Goal: Information Seeking & Learning: Check status

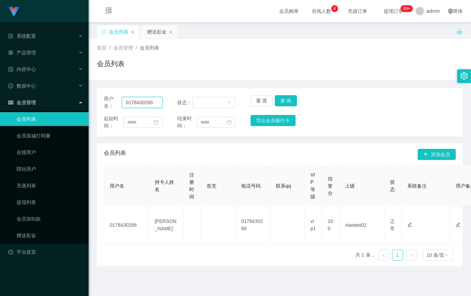
click at [153, 103] on input "0178430268" at bounding box center [142, 102] width 41 height 11
click at [153, 102] on input "0178430268" at bounding box center [142, 102] width 41 height 11
type input "abc8855"
click at [283, 102] on button "查 询" at bounding box center [286, 100] width 22 height 11
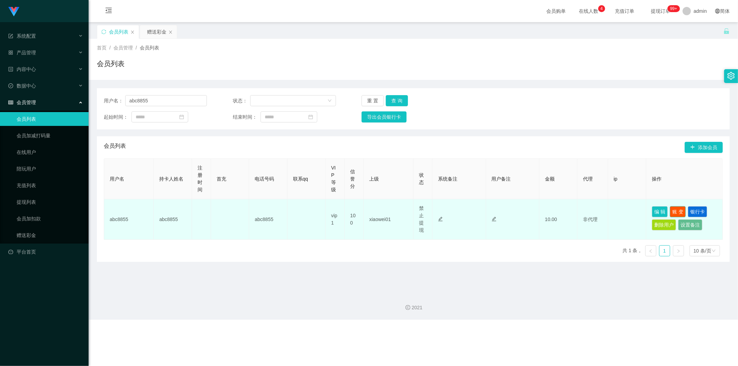
click at [471, 212] on button "账 变" at bounding box center [678, 211] width 16 height 11
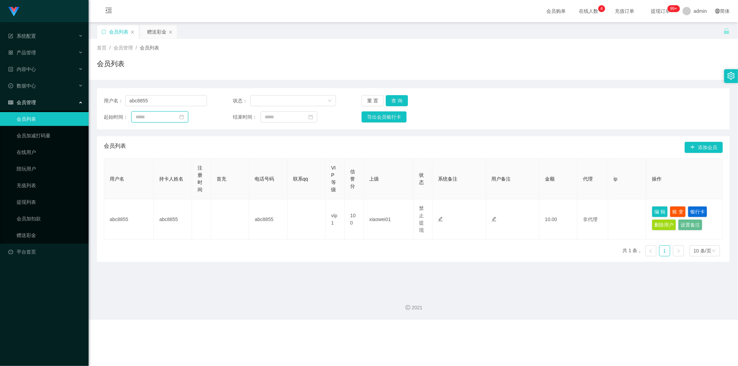
click at [154, 117] on input at bounding box center [160, 116] width 57 height 11
click at [167, 173] on div "17" at bounding box center [167, 175] width 8 height 8
type input "**********"
click at [397, 100] on button "查 询" at bounding box center [397, 100] width 22 height 11
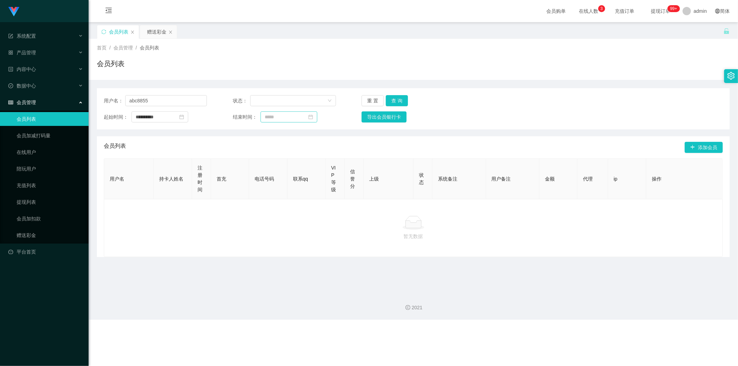
click at [313, 116] on icon "图标: calendar" at bounding box center [310, 117] width 5 height 5
click at [294, 173] on div "17" at bounding box center [296, 175] width 8 height 8
type input "**********"
click at [397, 102] on button "查 询" at bounding box center [397, 100] width 22 height 11
click at [400, 101] on button "查 询" at bounding box center [397, 100] width 22 height 11
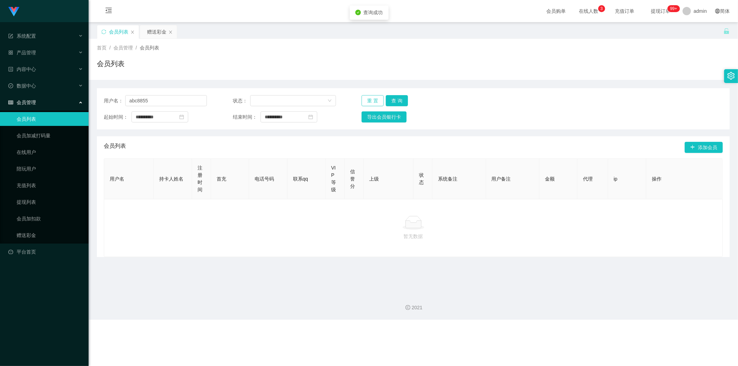
click at [368, 102] on button "重 置" at bounding box center [373, 100] width 22 height 11
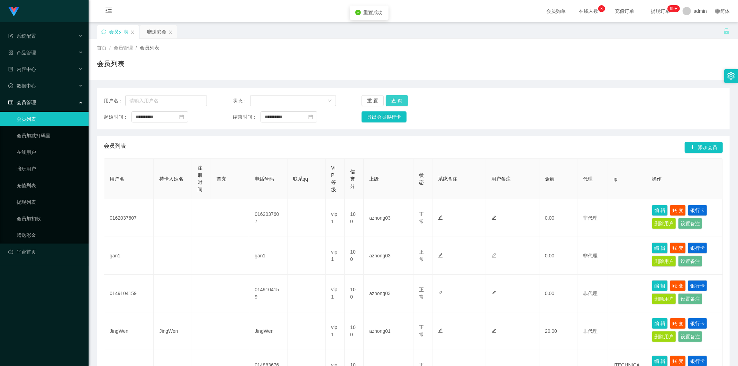
click at [393, 99] on button "查 询" at bounding box center [397, 100] width 22 height 11
click at [393, 100] on button "查 询" at bounding box center [397, 100] width 22 height 11
click at [159, 101] on input "text" at bounding box center [166, 100] width 82 height 11
type input "abc8855"
drag, startPoint x: 391, startPoint y: 100, endPoint x: 385, endPoint y: 102, distance: 5.9
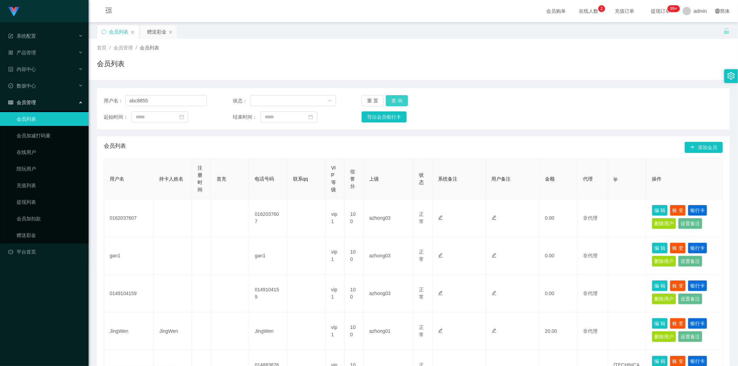
click at [391, 100] on button "查 询" at bounding box center [397, 100] width 22 height 11
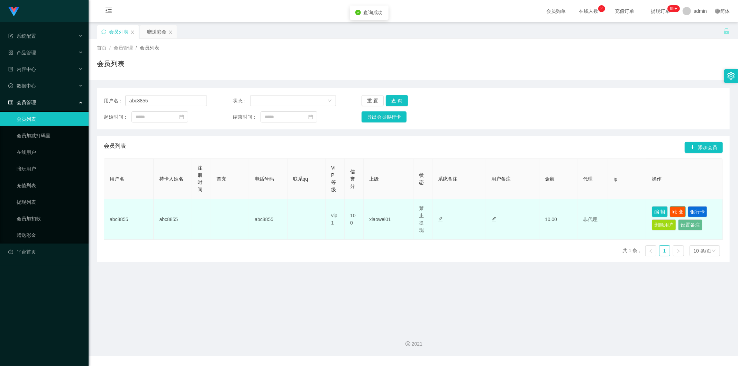
click at [673, 212] on button "账 变" at bounding box center [678, 211] width 16 height 11
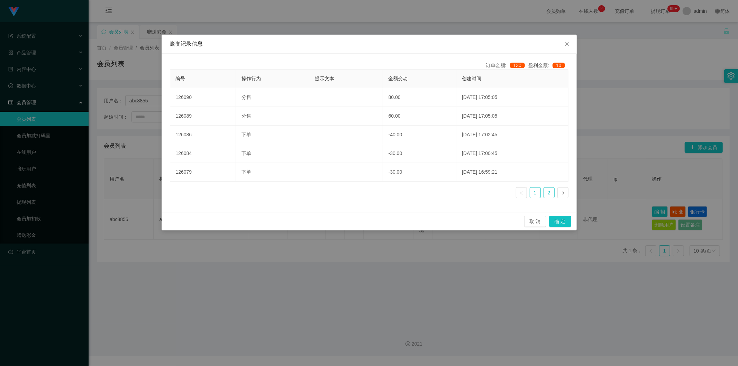
click at [549, 194] on link "2" at bounding box center [549, 193] width 10 height 10
click at [537, 194] on link "1" at bounding box center [535, 193] width 10 height 10
click at [567, 45] on icon "图标: close" at bounding box center [568, 44] width 6 height 6
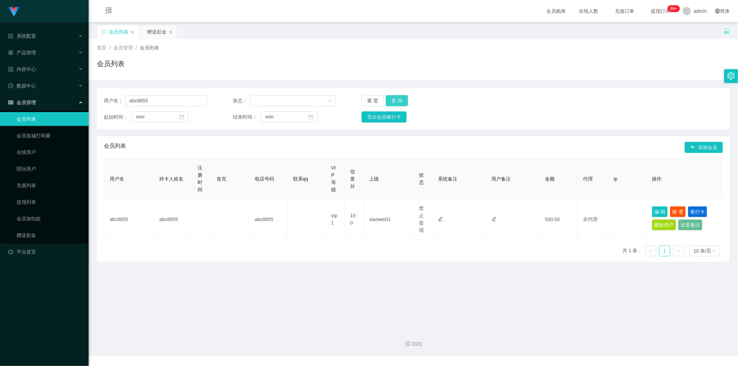
click at [396, 98] on button "查 询" at bounding box center [397, 100] width 22 height 11
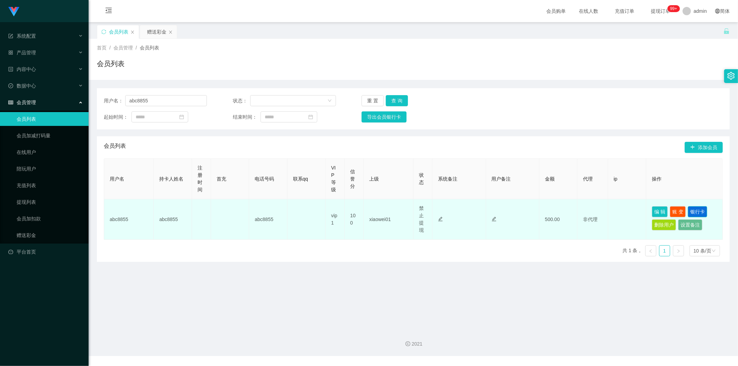
click at [691, 210] on button "银行卡" at bounding box center [697, 211] width 19 height 11
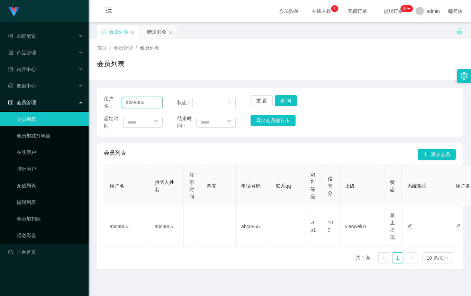
click at [136, 105] on input "abc8855" at bounding box center [142, 102] width 41 height 11
click at [156, 34] on div "赠送彩金" at bounding box center [156, 31] width 19 height 13
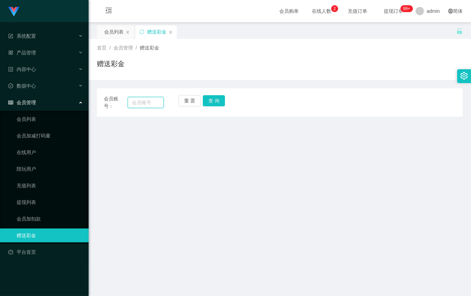
click at [141, 102] on input "text" at bounding box center [146, 102] width 36 height 11
paste input "abc8855"
type input "abc8855"
click at [212, 99] on button "查 询" at bounding box center [214, 100] width 22 height 11
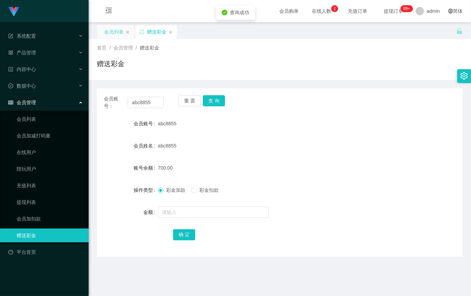
click at [110, 33] on div "会员列表" at bounding box center [113, 31] width 19 height 13
